Goal: Task Accomplishment & Management: Use online tool/utility

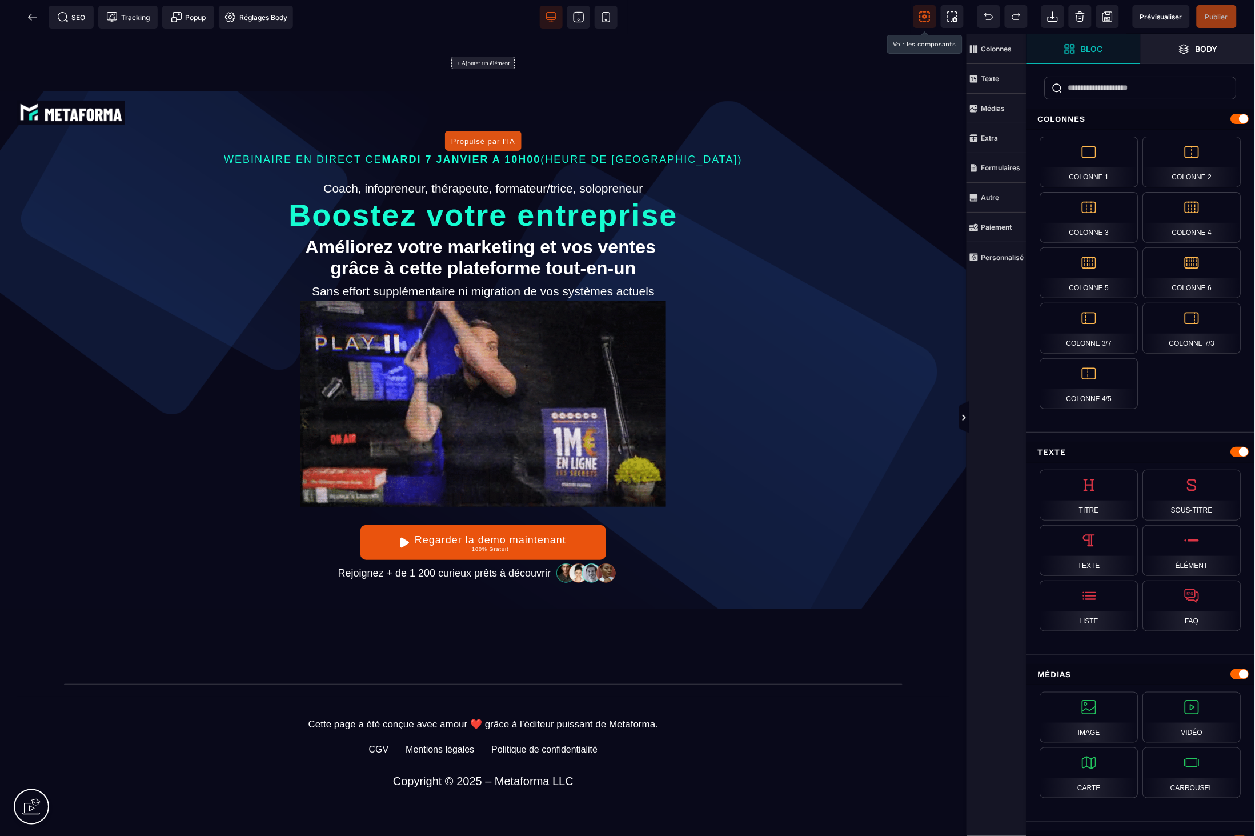
click at [929, 15] on icon at bounding box center [924, 16] width 11 height 11
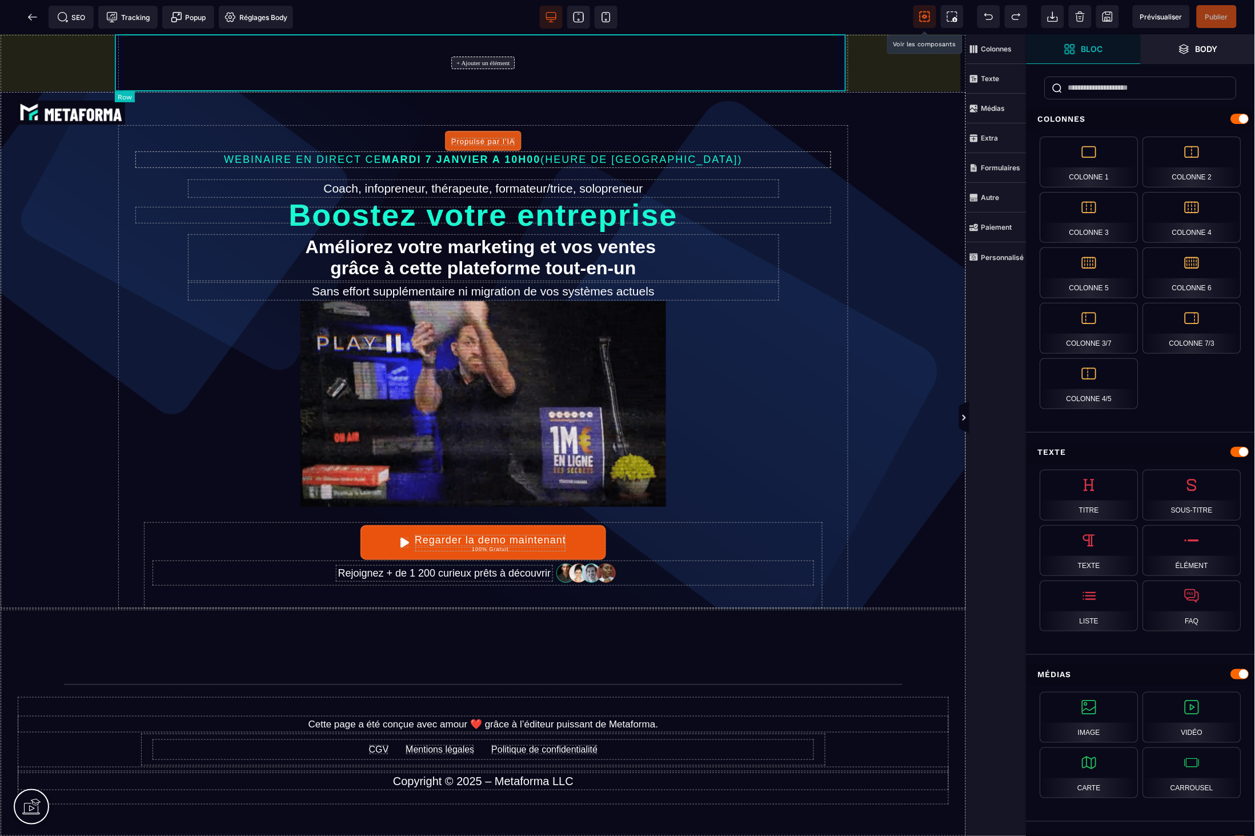
click at [842, 82] on div "+ Ajouter un élément" at bounding box center [483, 62] width 731 height 57
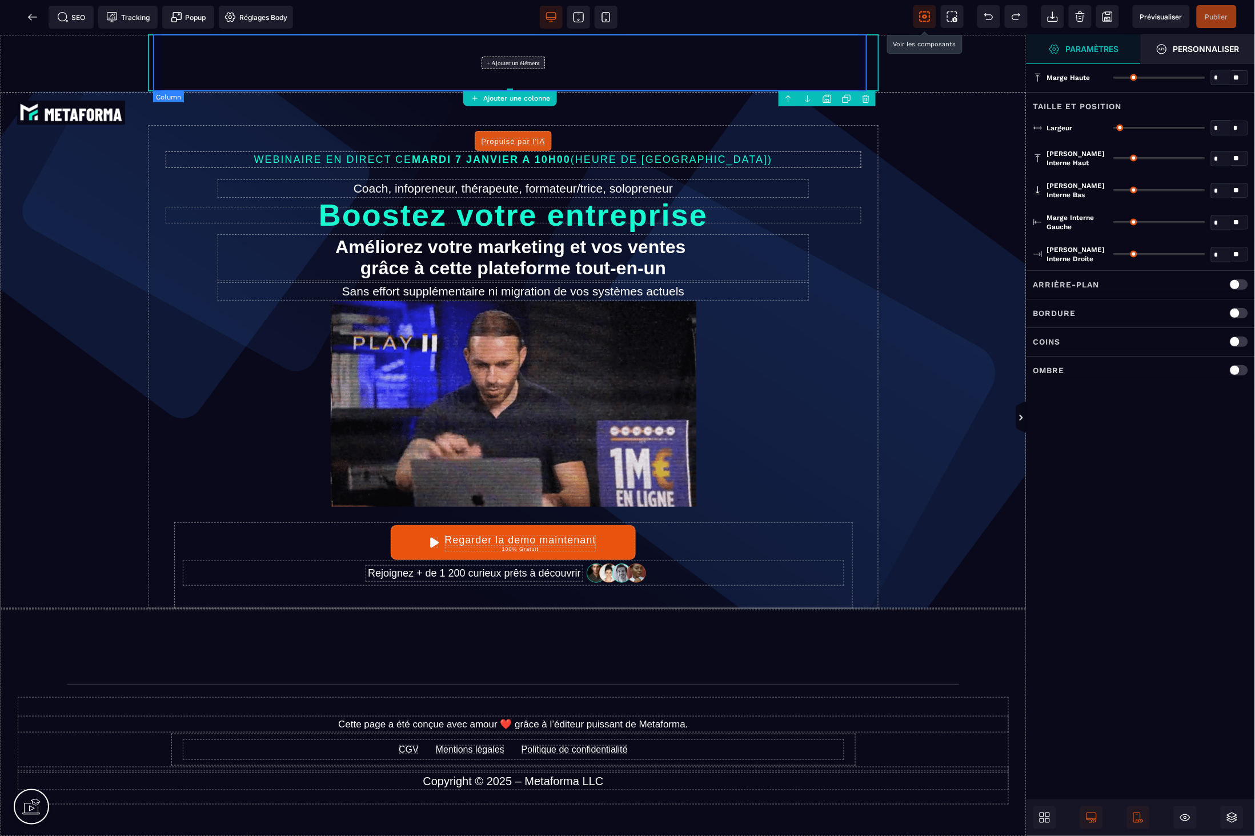
type input "*"
type input "****"
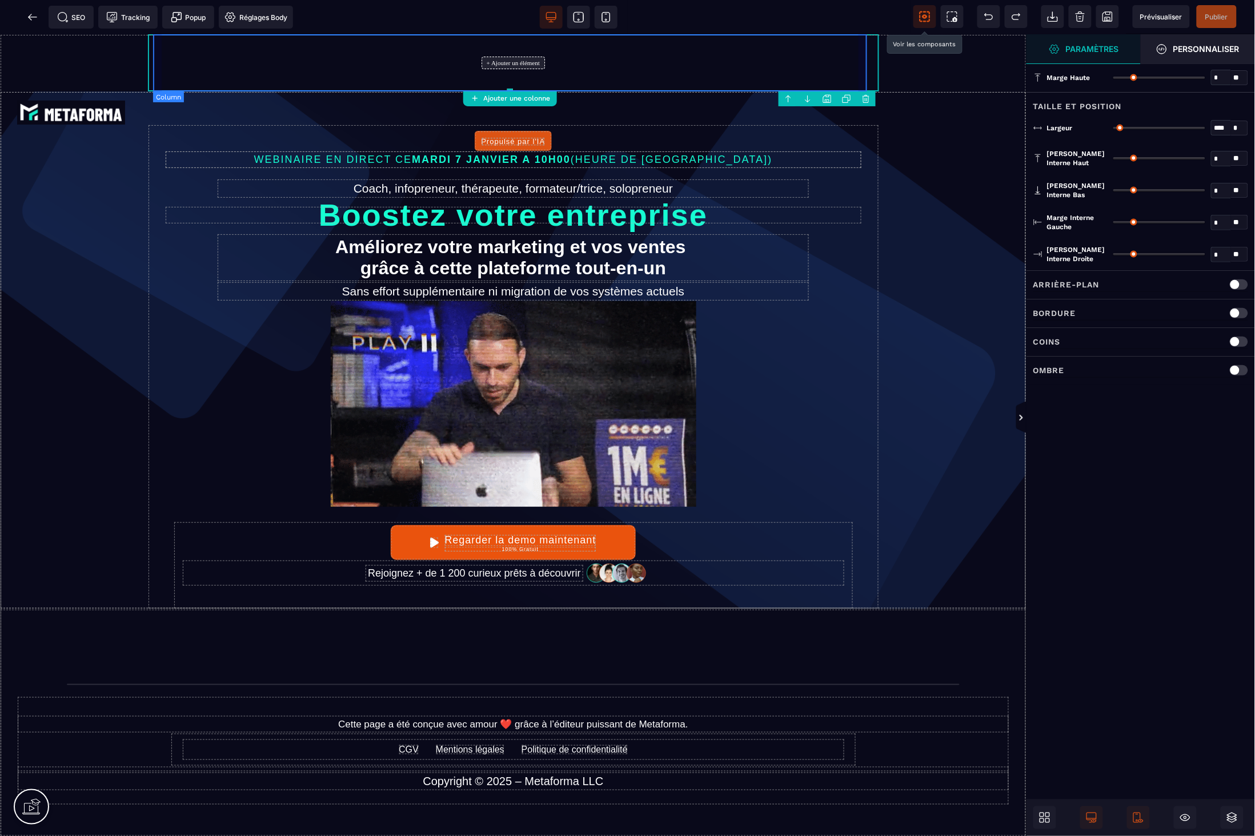
type input "*"
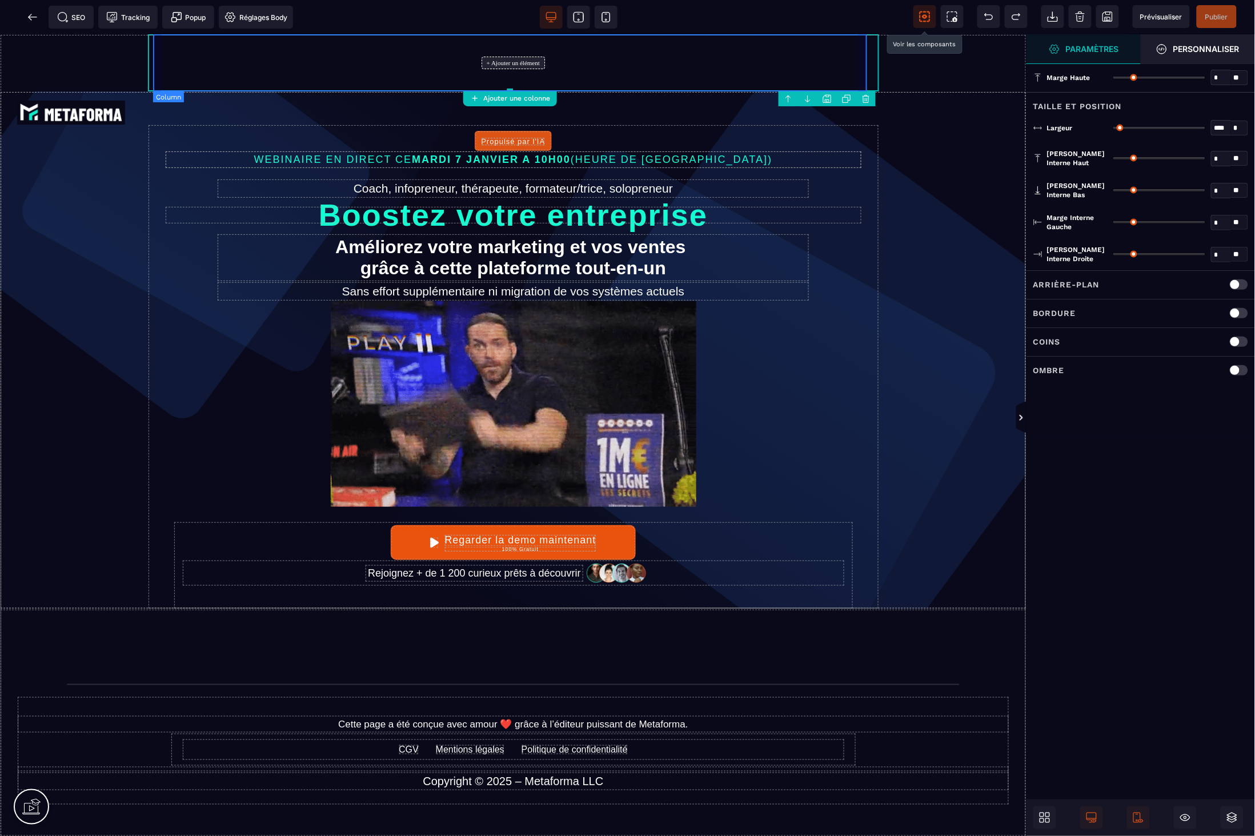
type input "*"
type input "**"
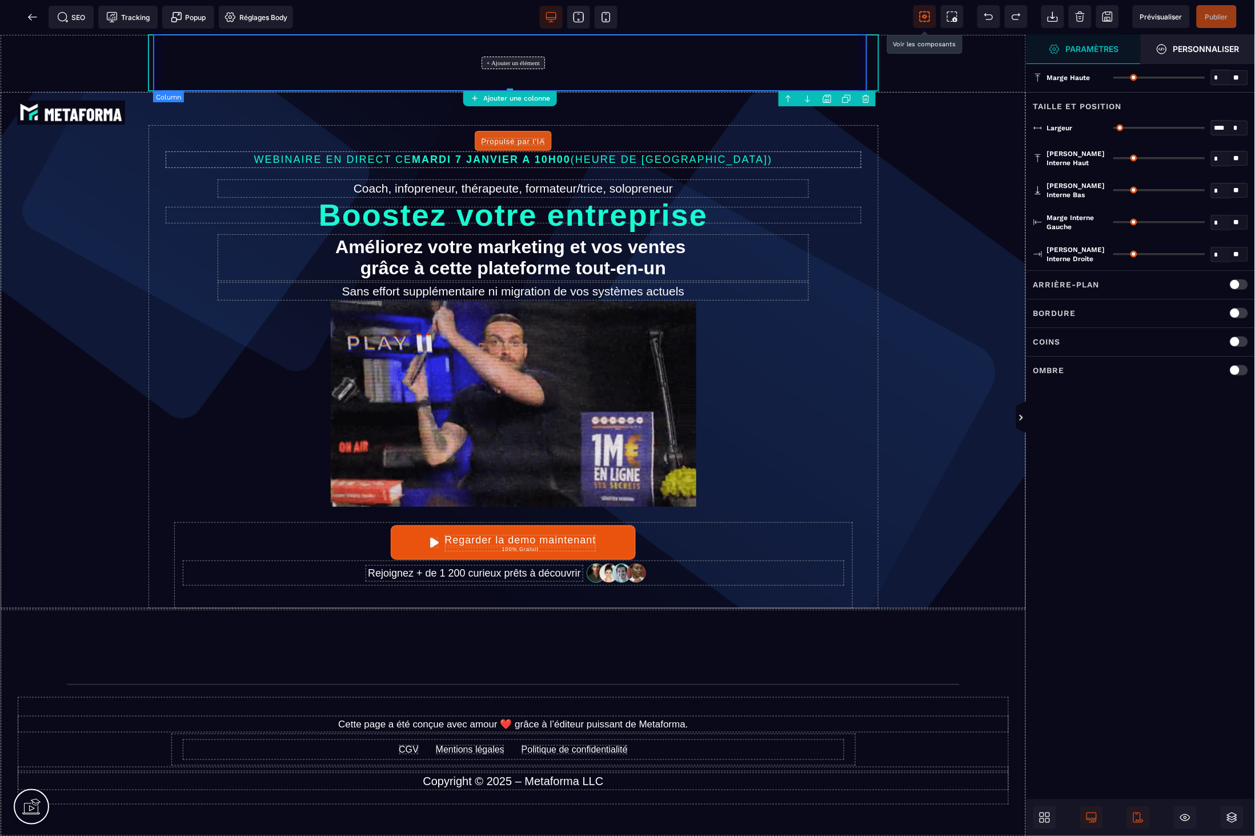
type input "**"
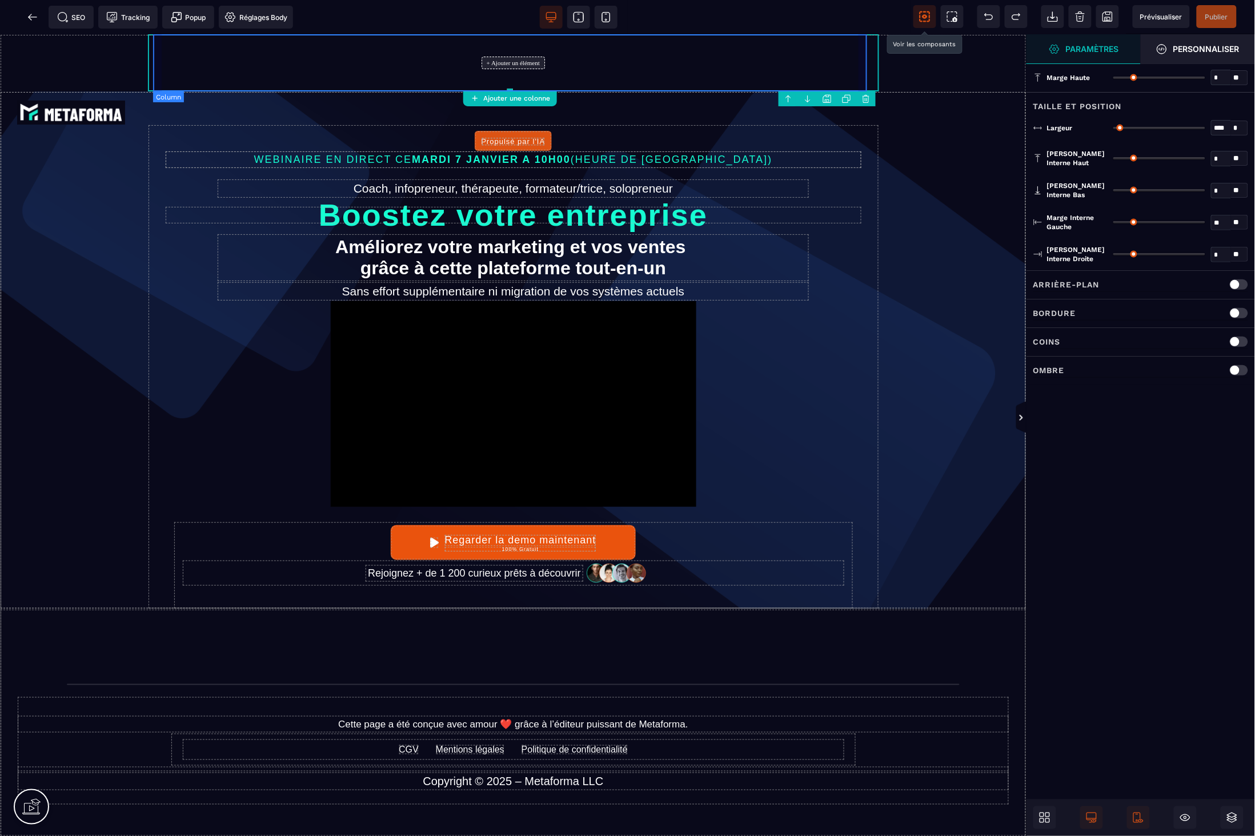
type input "**"
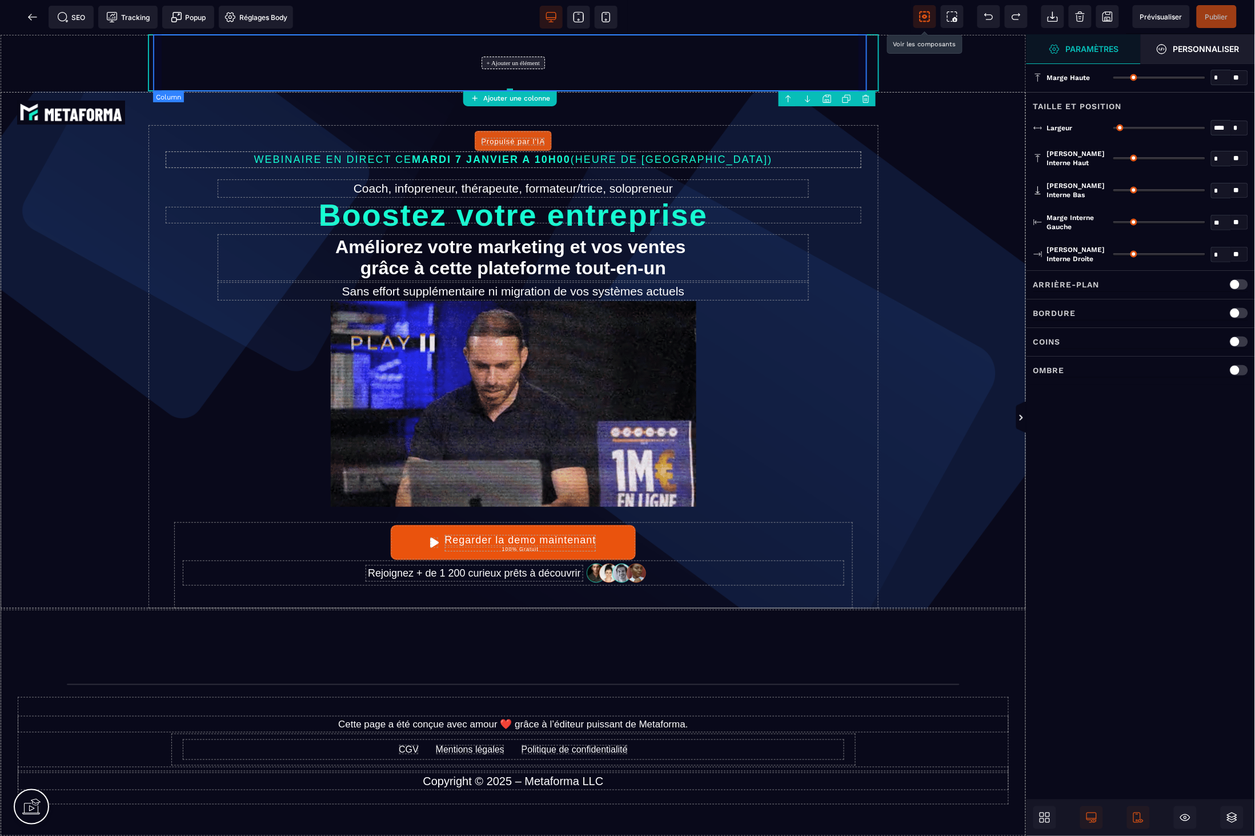
type input "**"
click at [915, 80] on div "+ Ajouter un élément Bannière Défilante Propulsé par l'IA WEBINAIRE EN DIRECT […" at bounding box center [513, 692] width 1027 height 1316
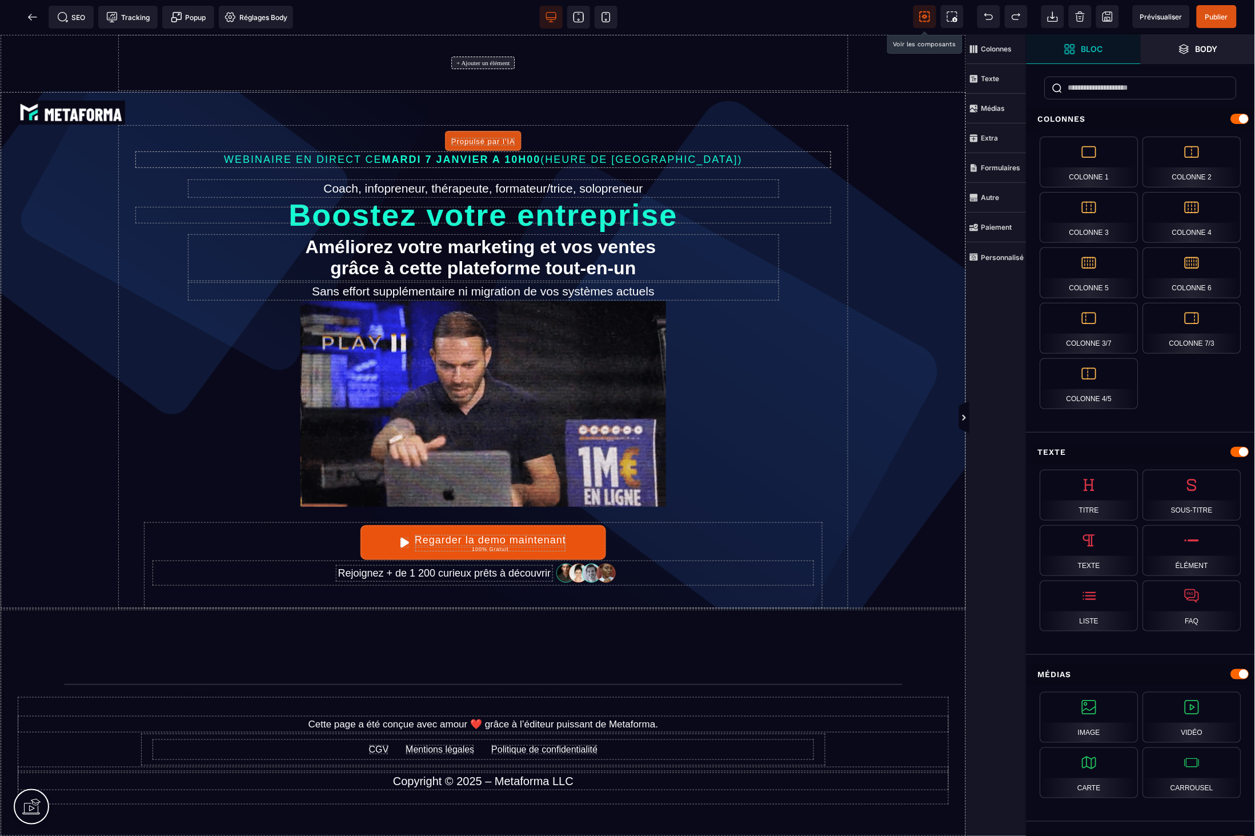
click at [844, 89] on div "+ Ajouter un élément" at bounding box center [483, 62] width 731 height 57
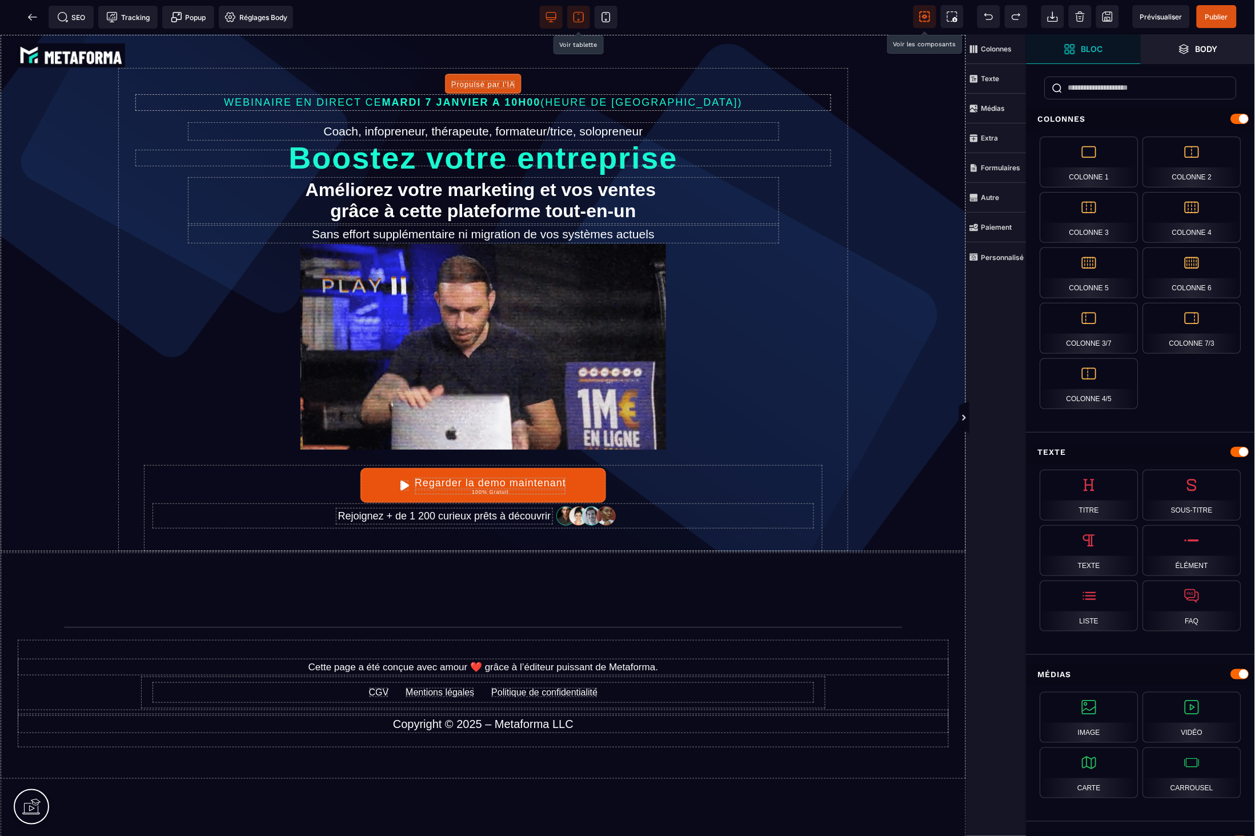
click at [575, 21] on icon at bounding box center [578, 16] width 11 height 11
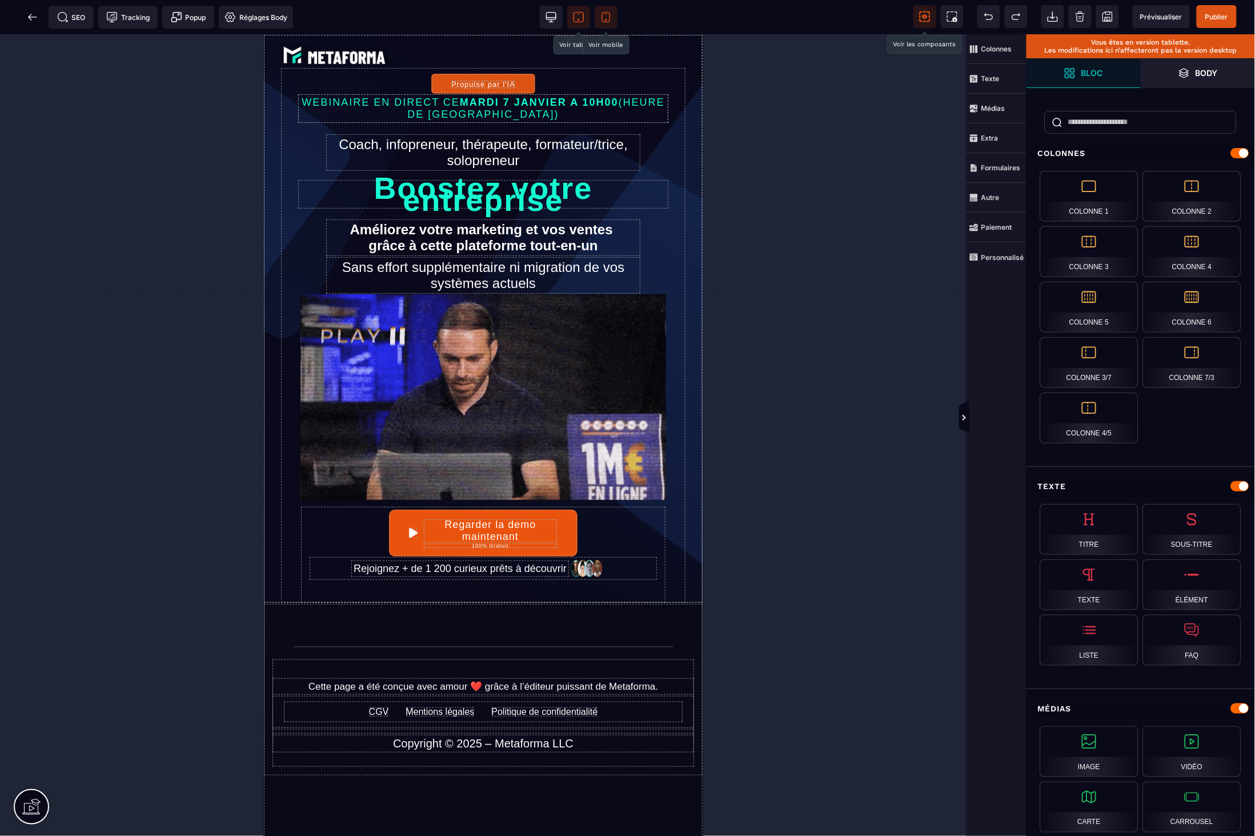
click at [611, 21] on icon at bounding box center [606, 16] width 11 height 11
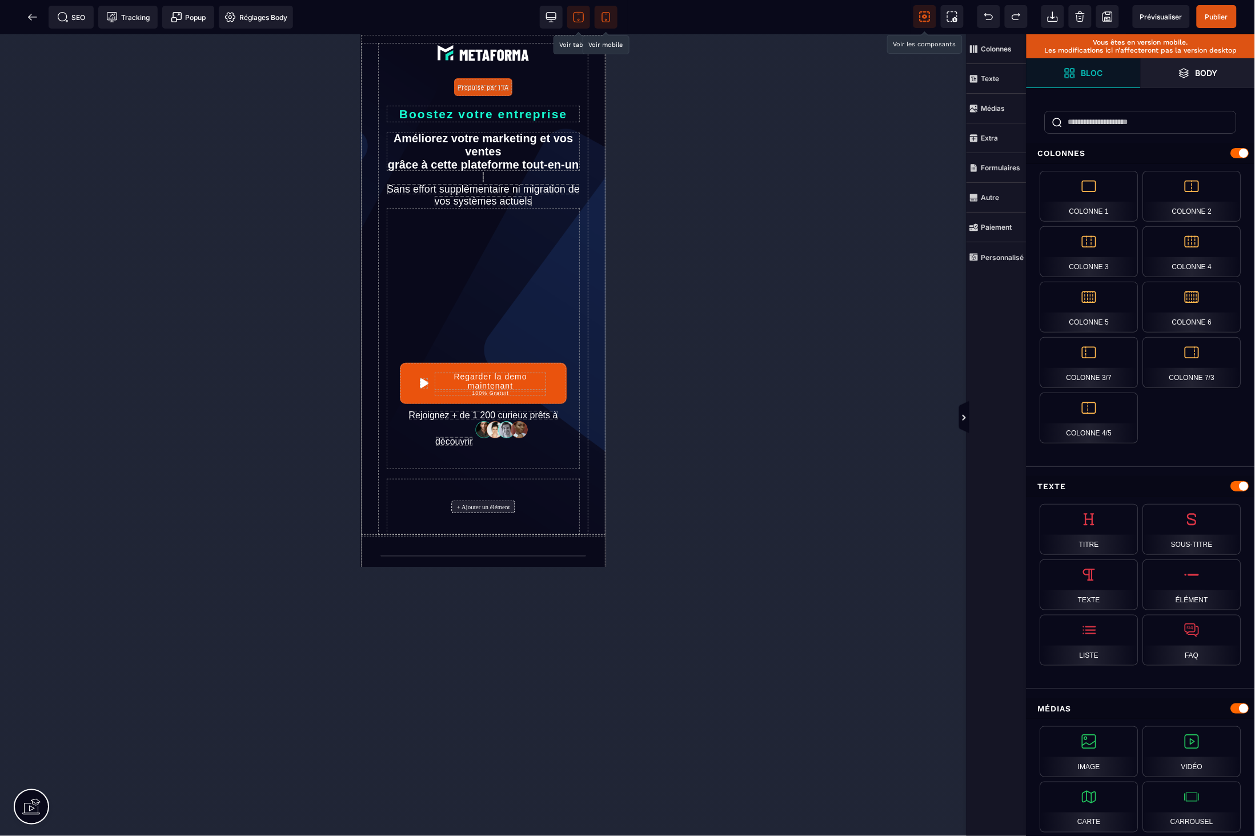
click at [584, 21] on icon at bounding box center [578, 16] width 11 height 11
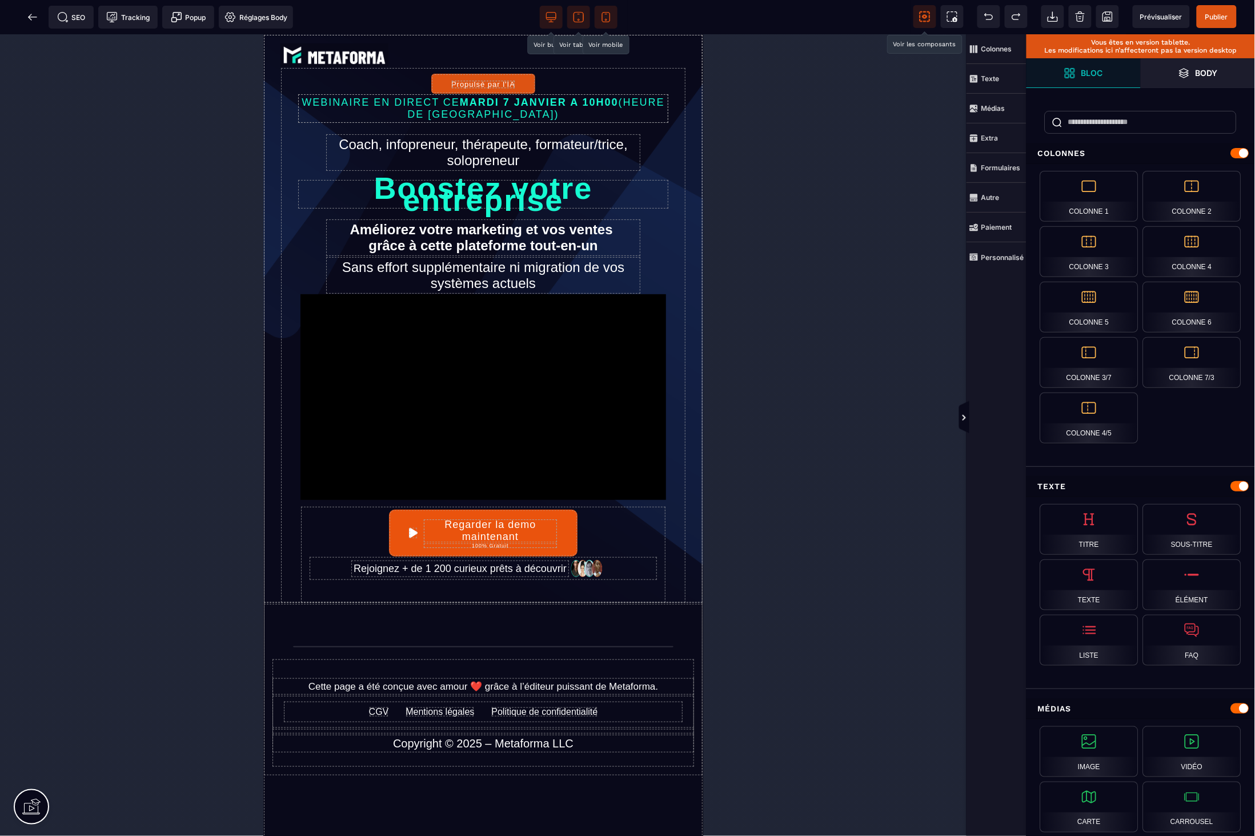
click at [544, 27] on span at bounding box center [551, 17] width 23 height 23
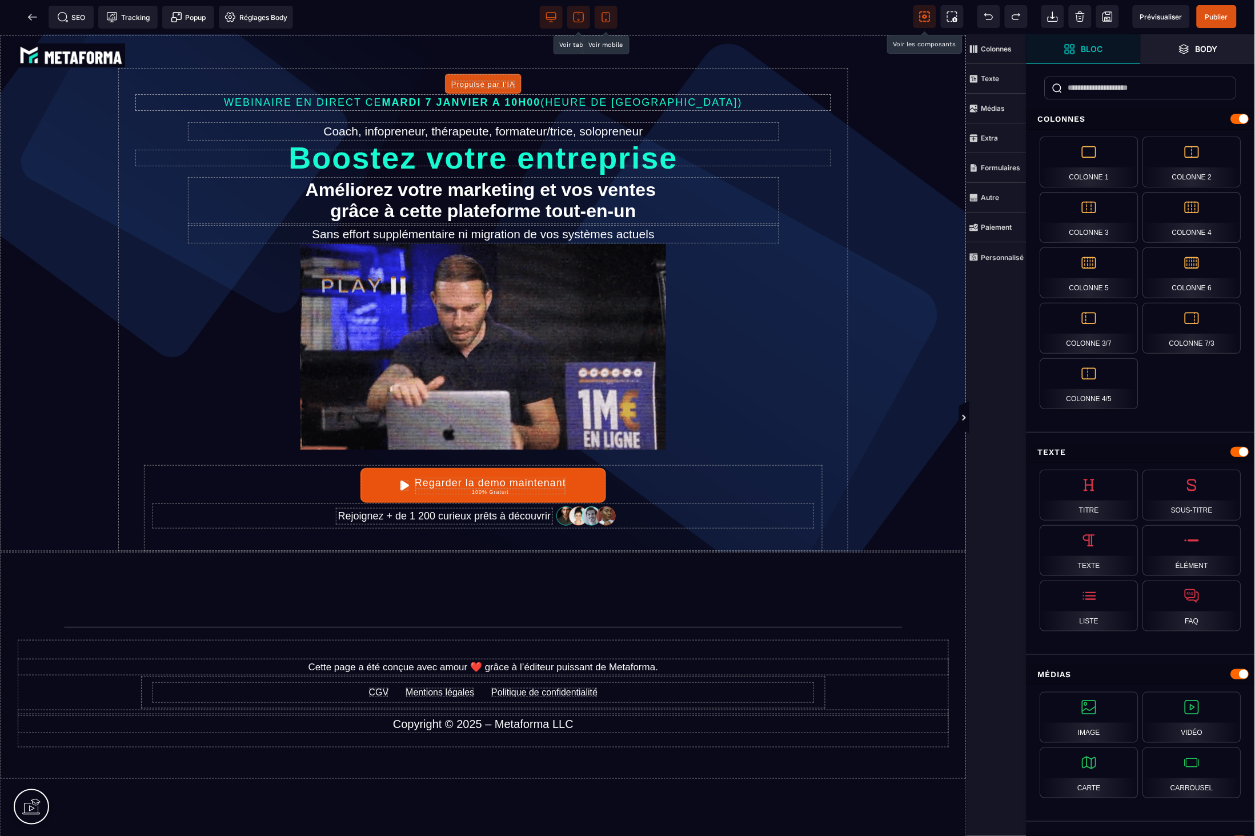
click at [564, 20] on div at bounding box center [581, 17] width 82 height 23
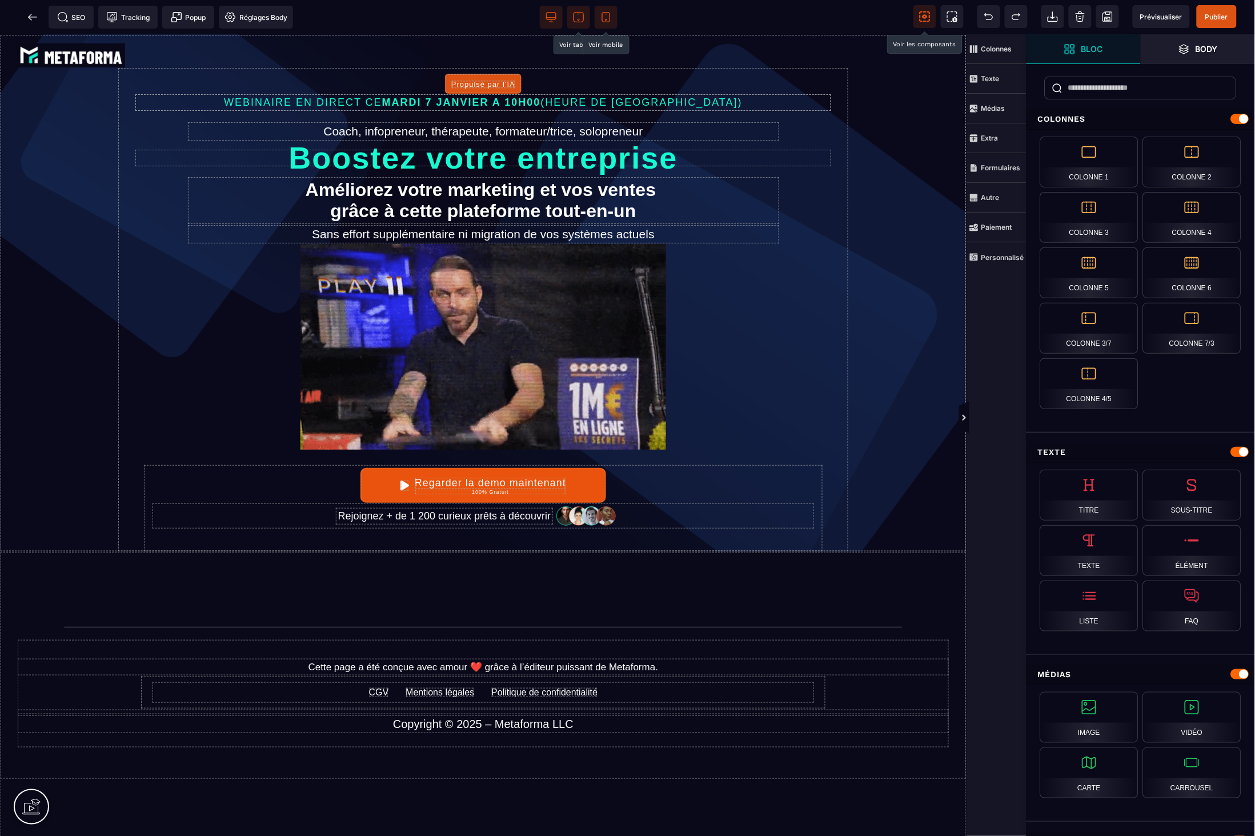
click at [575, 18] on icon at bounding box center [578, 16] width 11 height 11
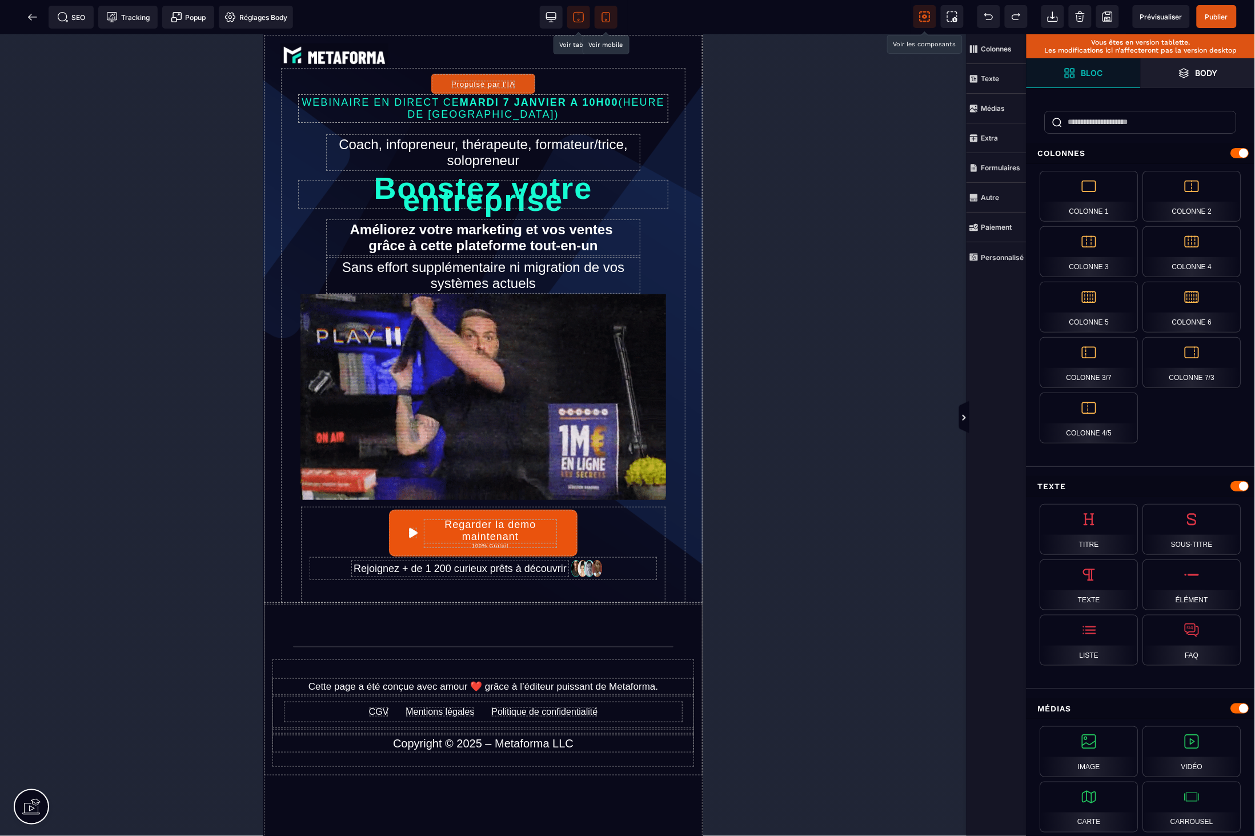
click at [613, 9] on span at bounding box center [606, 17] width 23 height 23
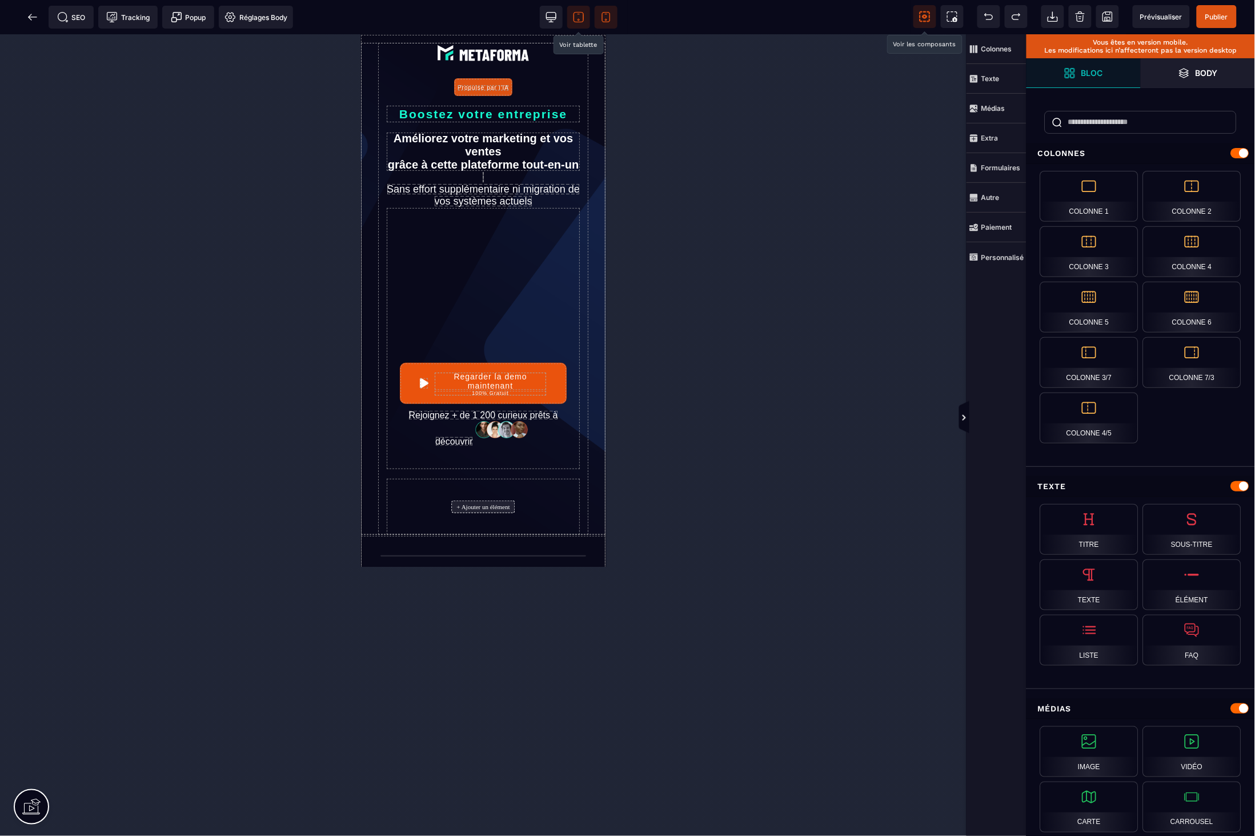
click at [586, 15] on span at bounding box center [578, 17] width 23 height 23
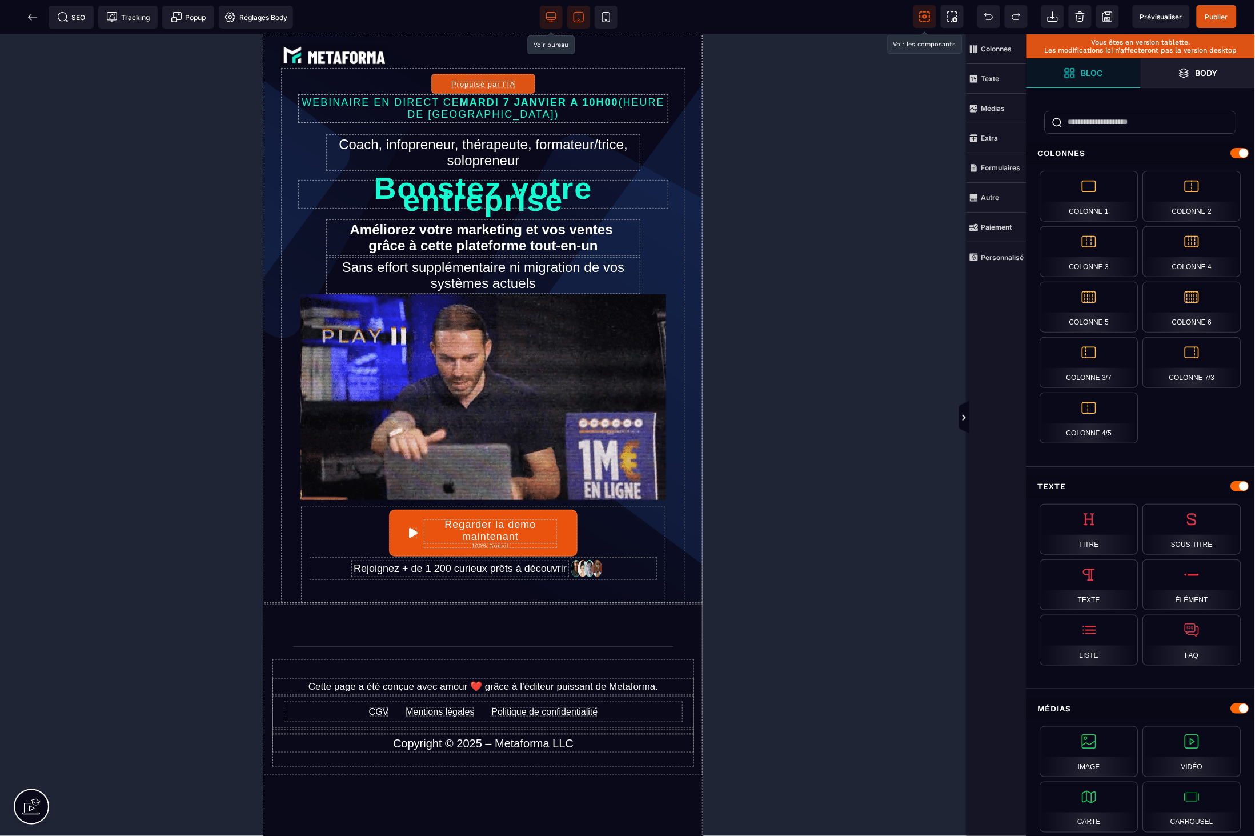
click at [558, 20] on span at bounding box center [551, 17] width 23 height 23
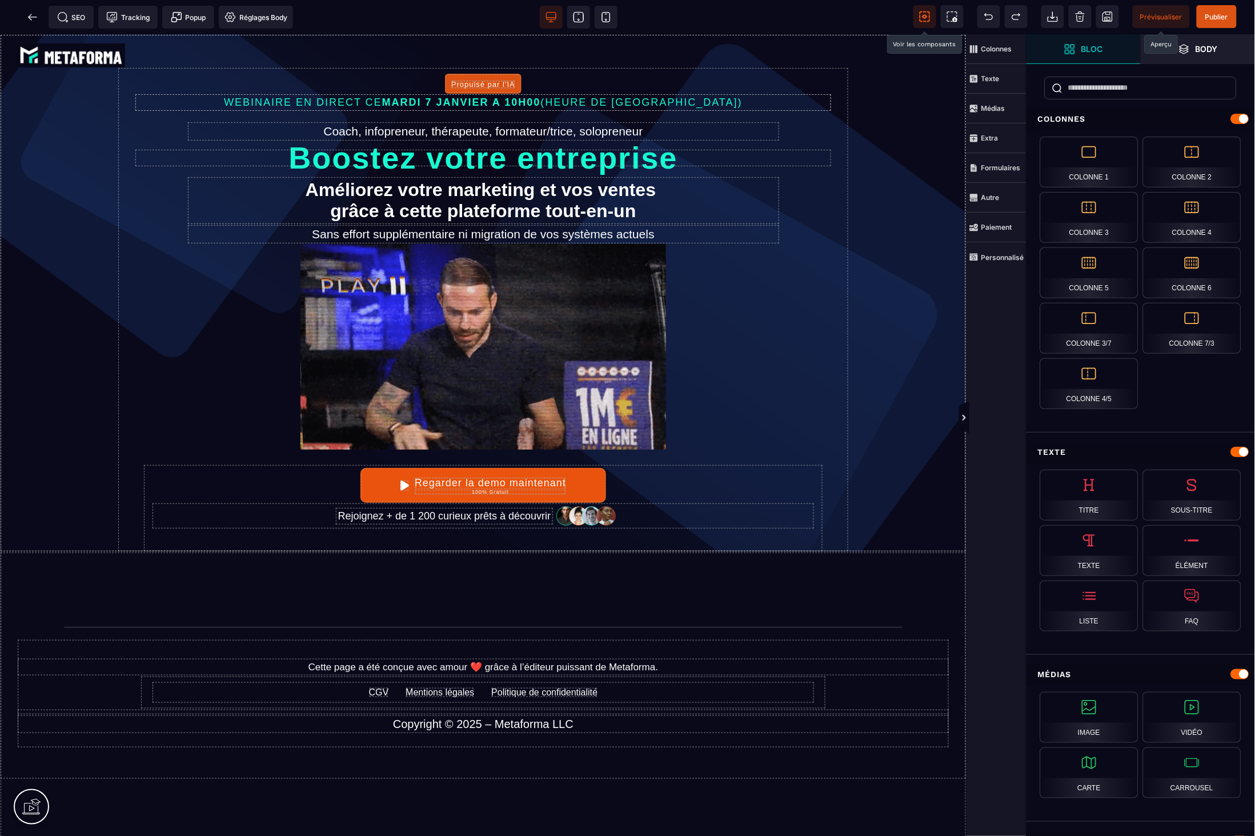
click at [1158, 25] on span "Prévisualiser" at bounding box center [1161, 16] width 57 height 23
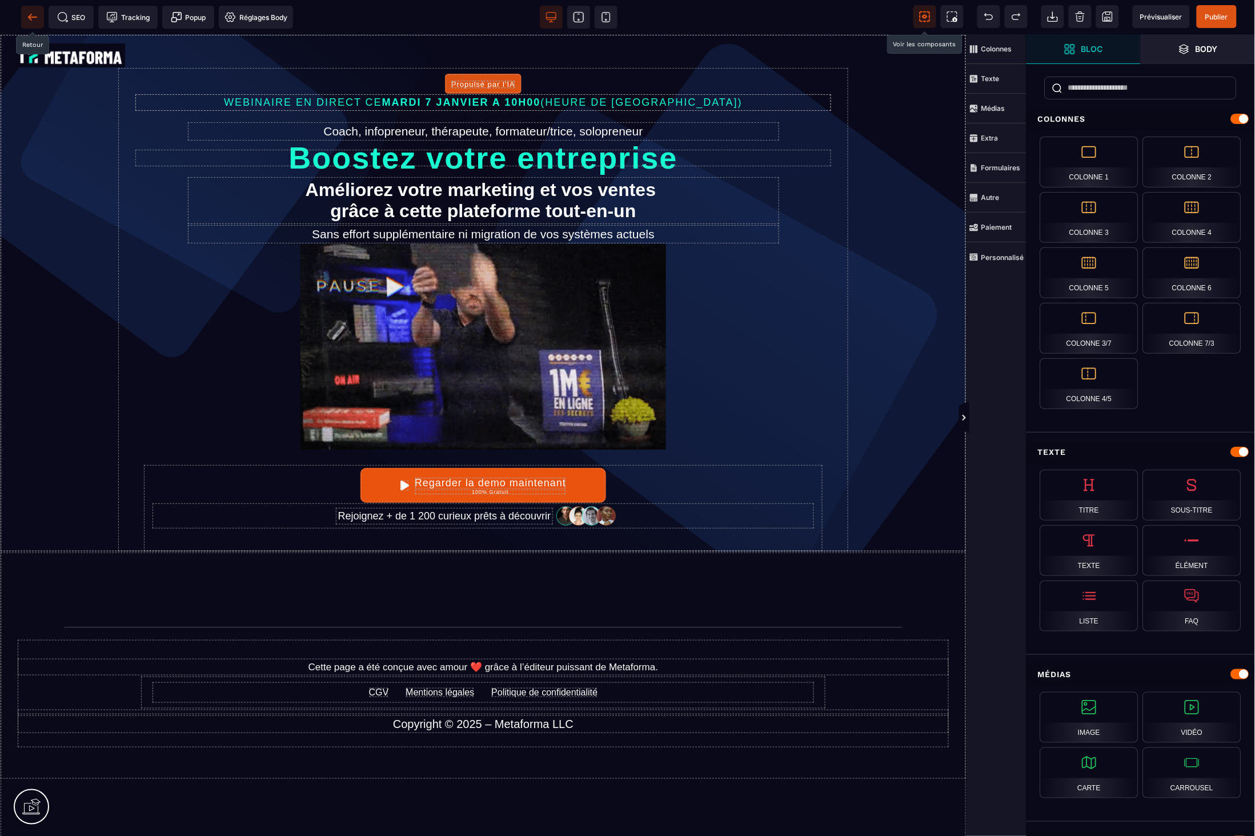
click at [27, 15] on icon at bounding box center [32, 16] width 11 height 11
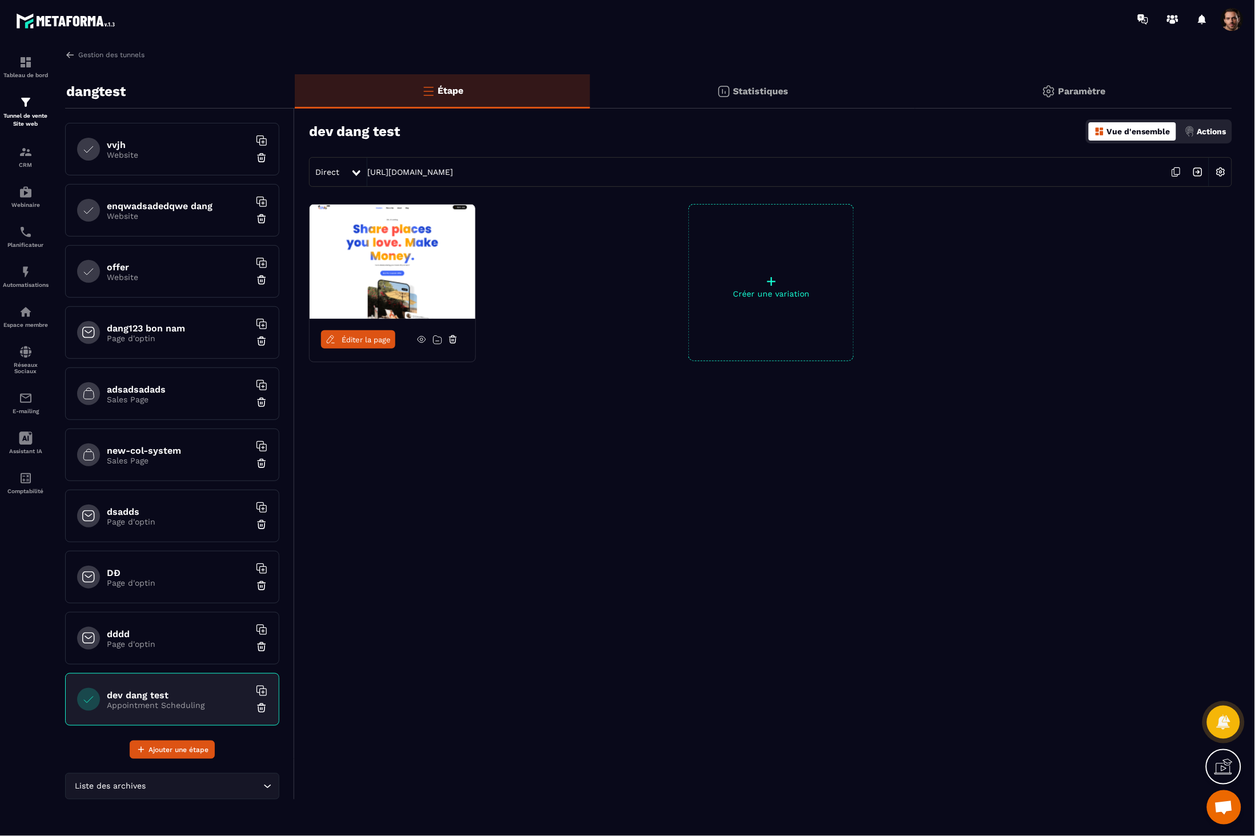
click at [450, 345] on div at bounding box center [453, 339] width 22 height 18
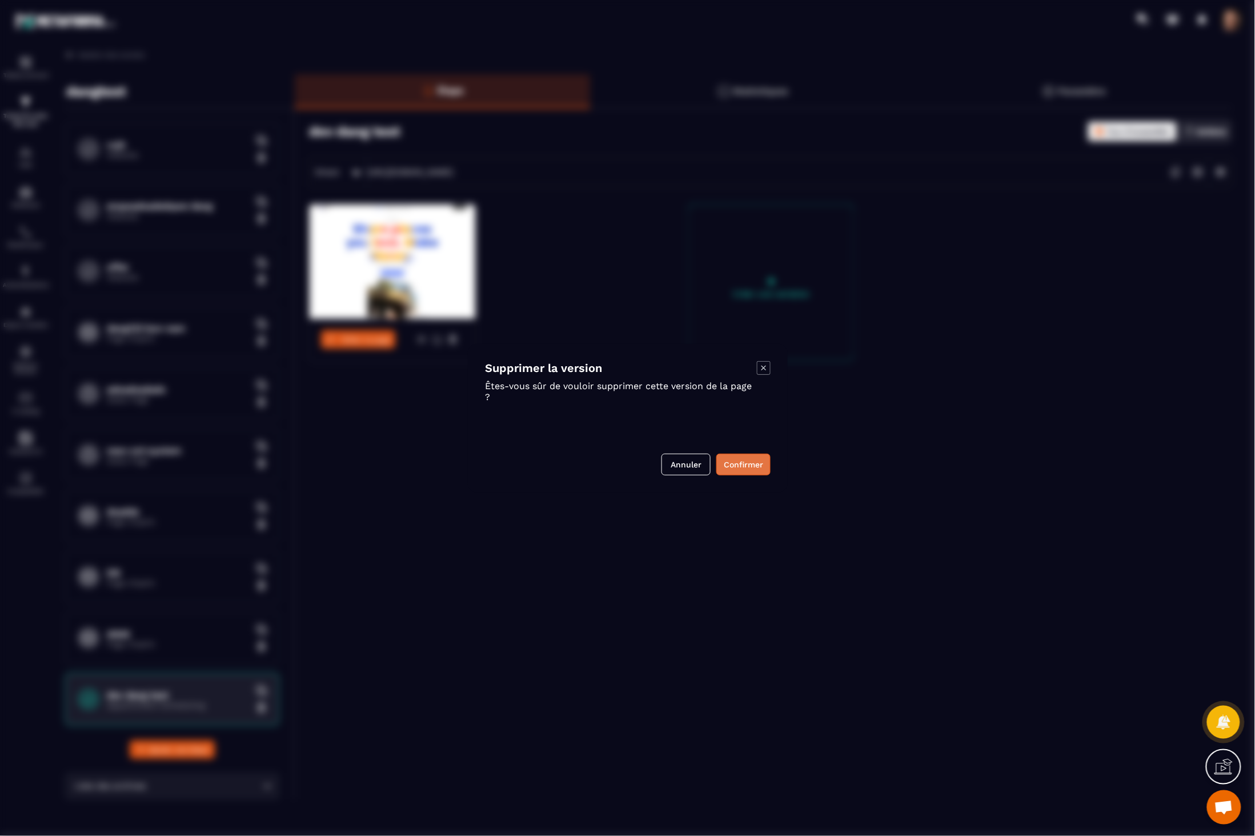
click at [742, 467] on button "Confirmer" at bounding box center [744, 465] width 54 height 22
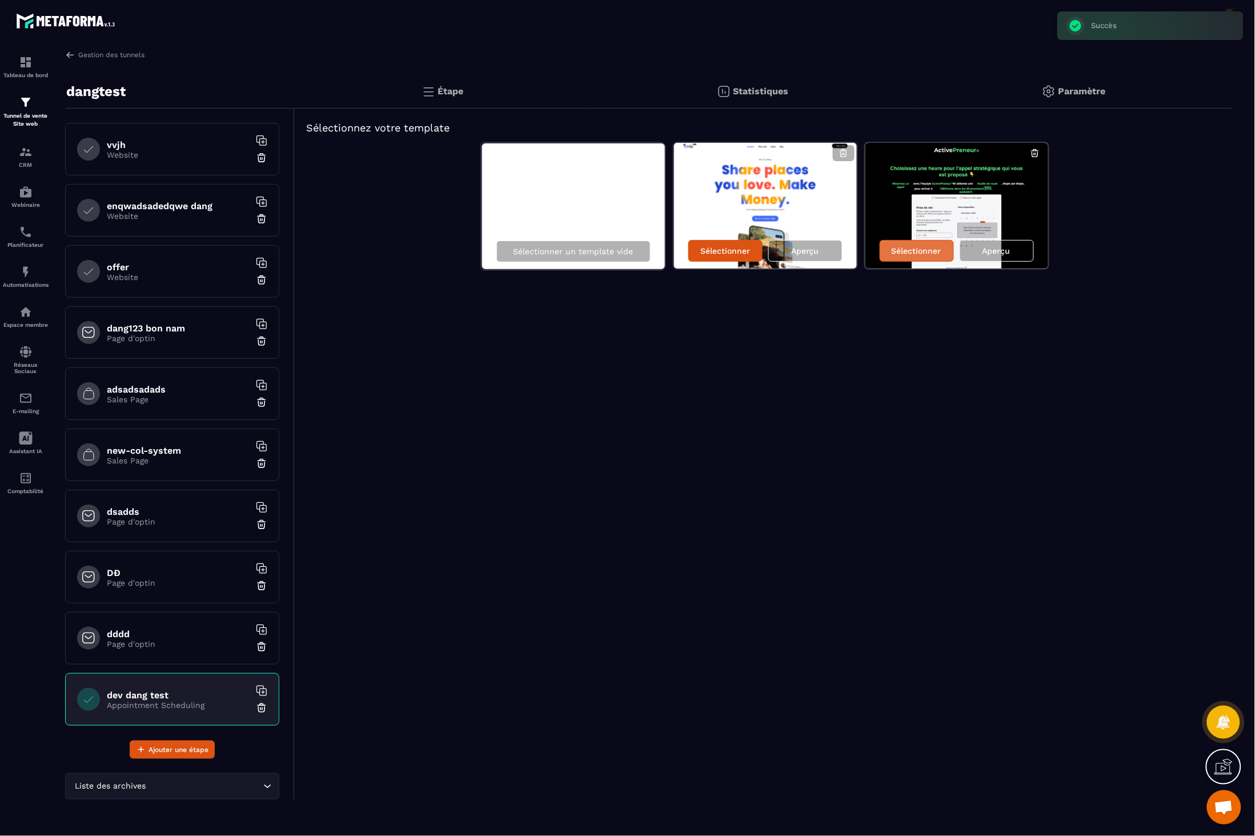
click at [924, 246] on p "Sélectionner" at bounding box center [917, 250] width 50 height 9
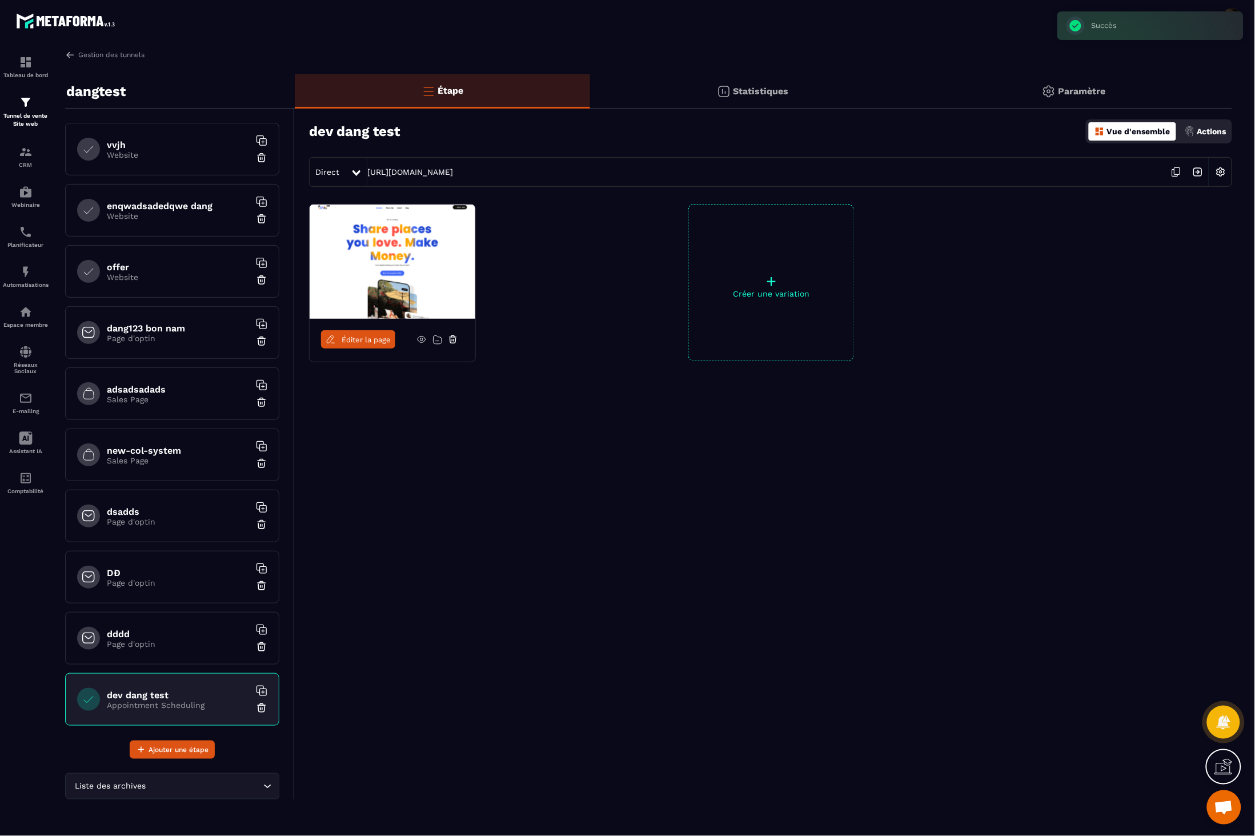
click at [364, 347] on link "Éditer la page" at bounding box center [358, 339] width 74 height 18
